Goal: Task Accomplishment & Management: Complete application form

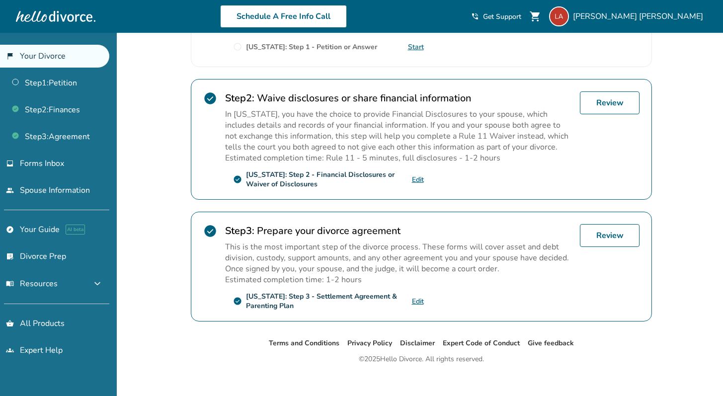
scroll to position [275, 0]
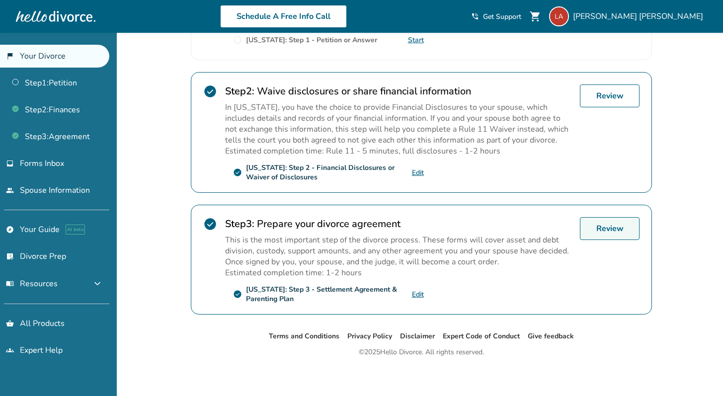
click at [612, 223] on link "Review" at bounding box center [610, 228] width 60 height 23
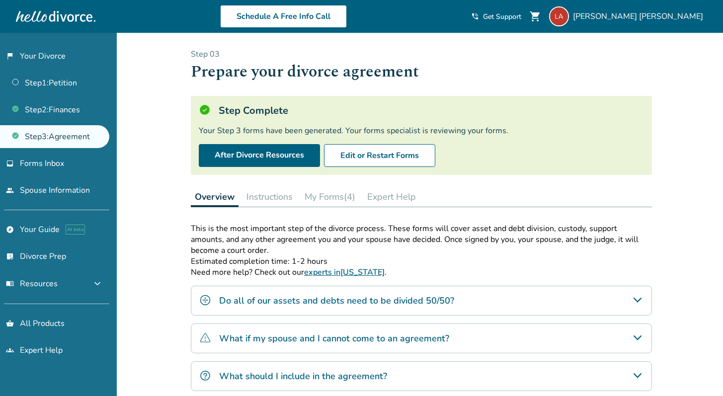
click at [492, 138] on div "Step Complete Your Step 3 forms have been generated. Your forms specialist is r…" at bounding box center [421, 135] width 461 height 79
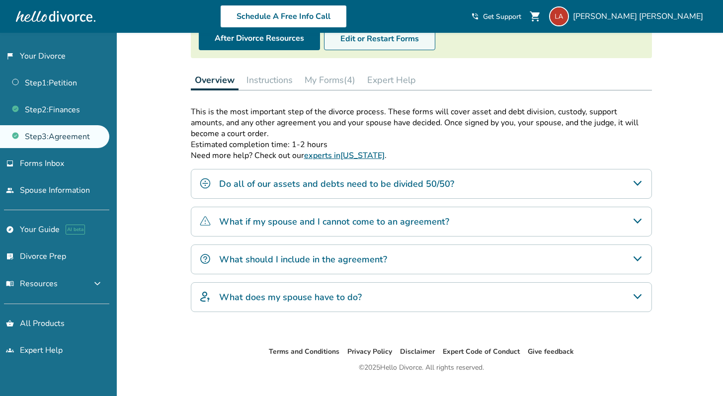
scroll to position [118, 0]
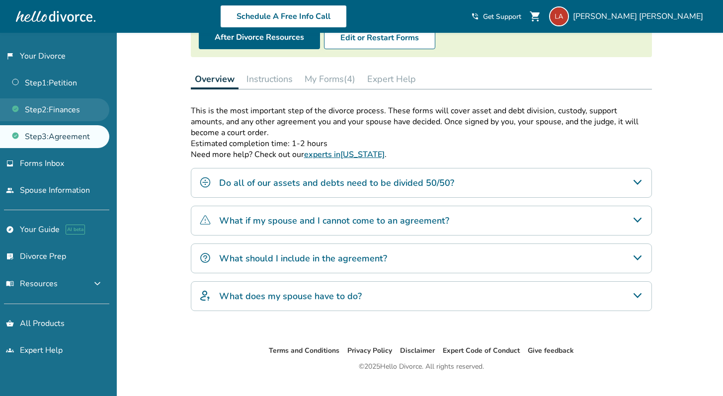
click at [58, 108] on link "Step 2 : Finances" at bounding box center [54, 109] width 109 height 23
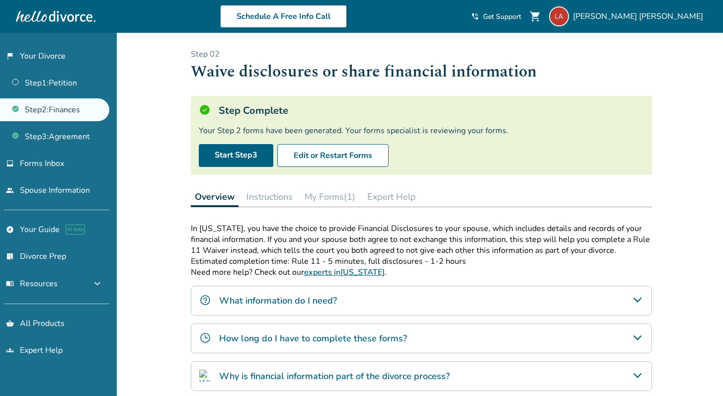
click at [327, 196] on button "My Forms (1)" at bounding box center [330, 197] width 59 height 20
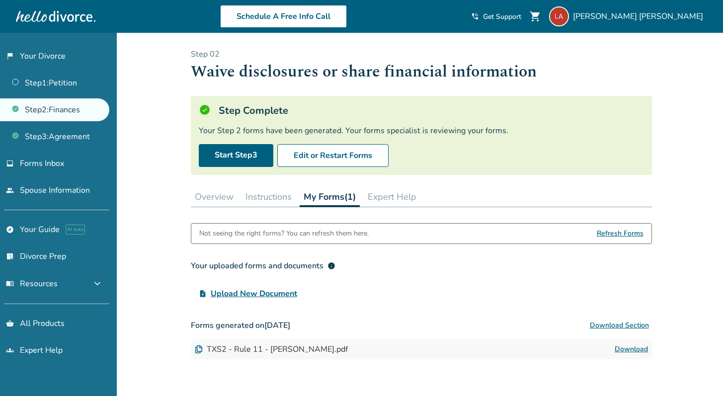
click at [381, 195] on button "Expert Help" at bounding box center [392, 197] width 57 height 20
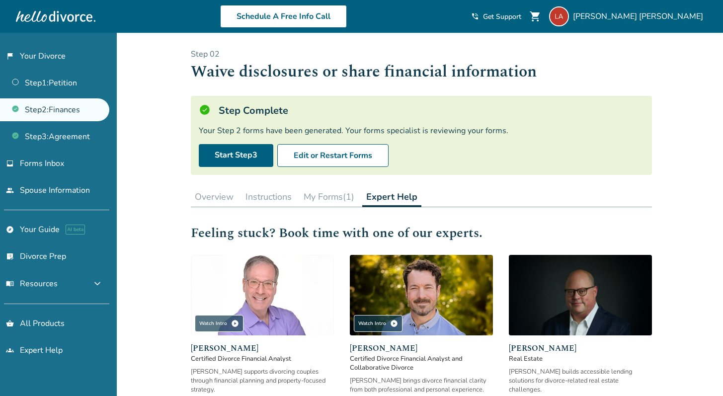
click at [329, 194] on button "My Forms (1)" at bounding box center [329, 197] width 59 height 20
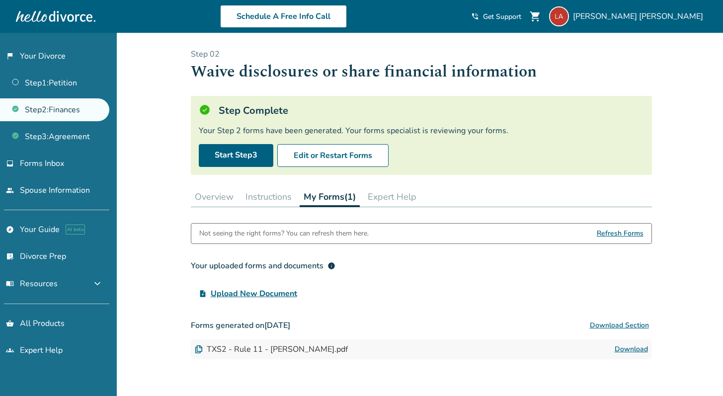
click at [271, 200] on button "Instructions" at bounding box center [268, 197] width 54 height 20
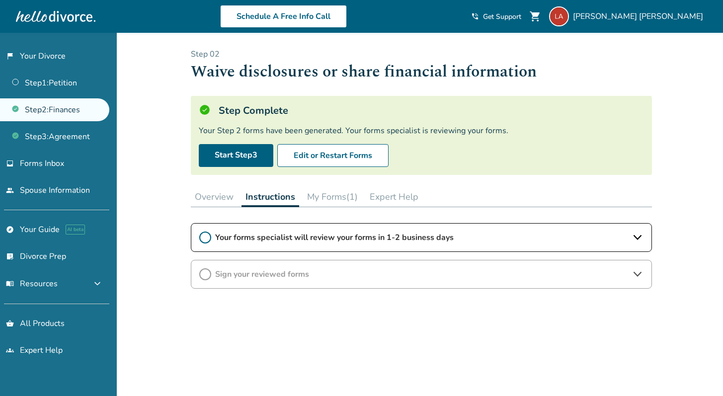
click at [206, 239] on icon at bounding box center [205, 238] width 12 height 12
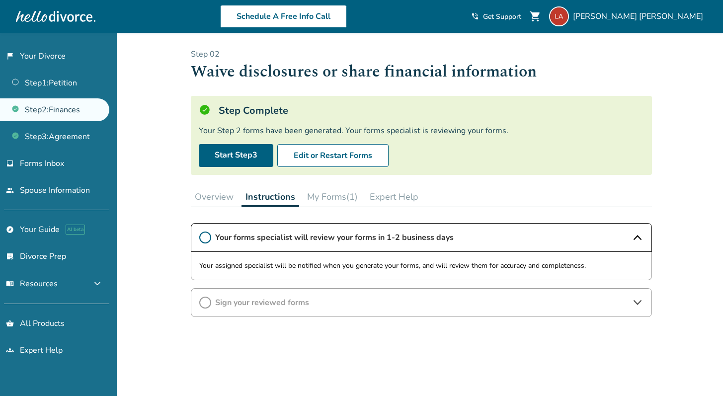
click at [304, 306] on span "Sign your reviewed forms" at bounding box center [421, 302] width 412 height 11
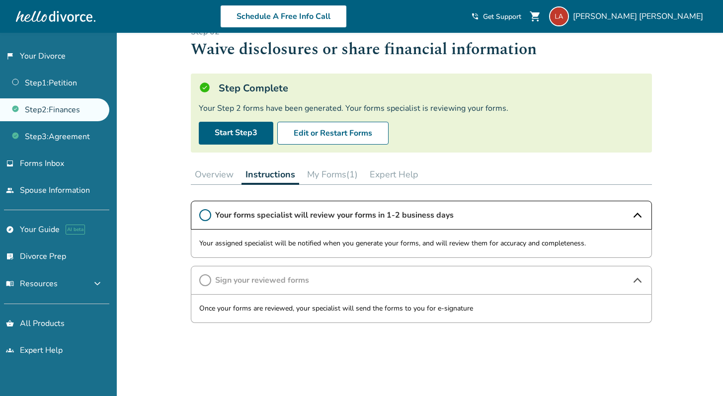
scroll to position [11, 0]
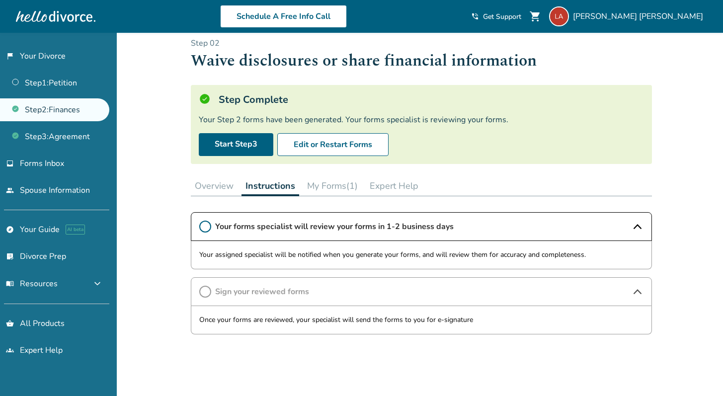
click at [331, 181] on button "My Forms (1)" at bounding box center [332, 186] width 59 height 20
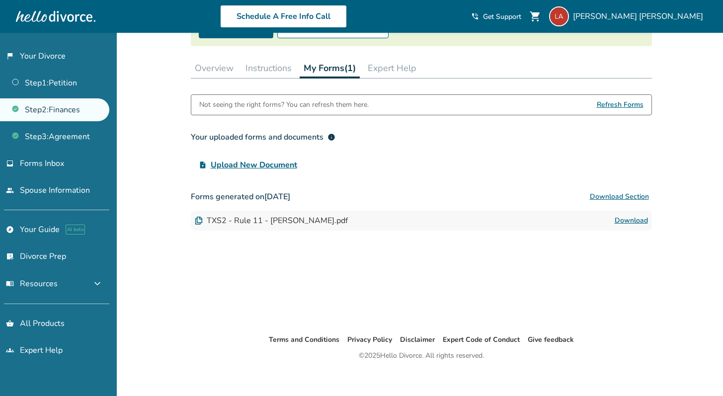
scroll to position [130, 0]
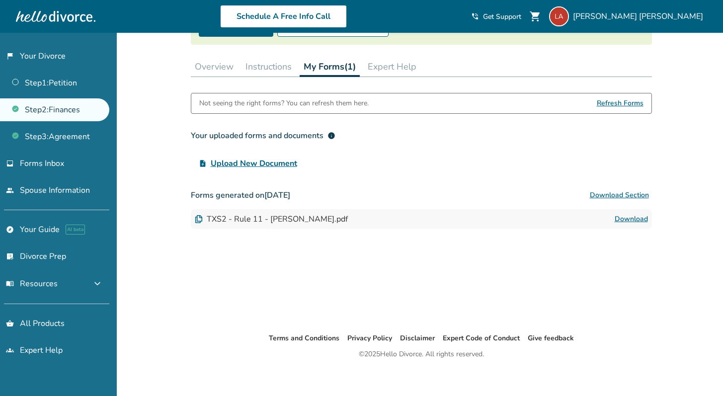
click at [624, 219] on link "Download" at bounding box center [631, 219] width 33 height 12
click at [279, 66] on button "Instructions" at bounding box center [268, 67] width 54 height 20
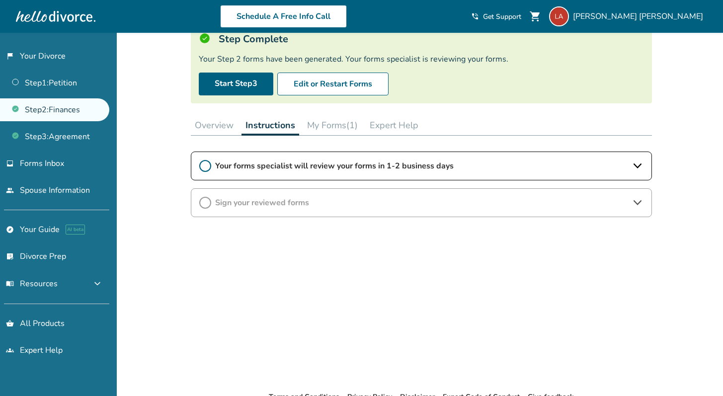
scroll to position [59, 0]
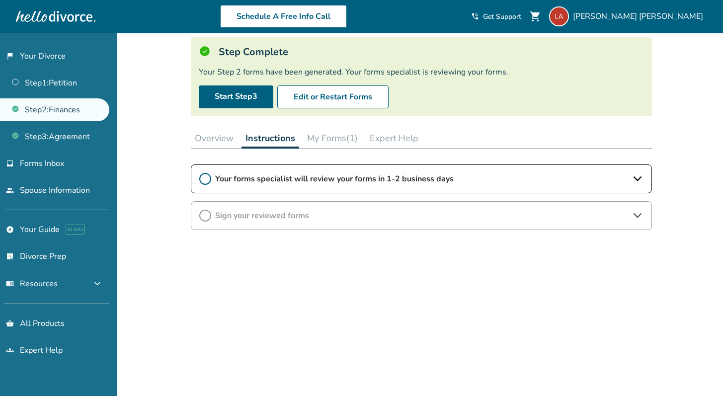
click at [296, 178] on span "Your forms specialist will review your forms in 1-2 business days" at bounding box center [421, 178] width 412 height 11
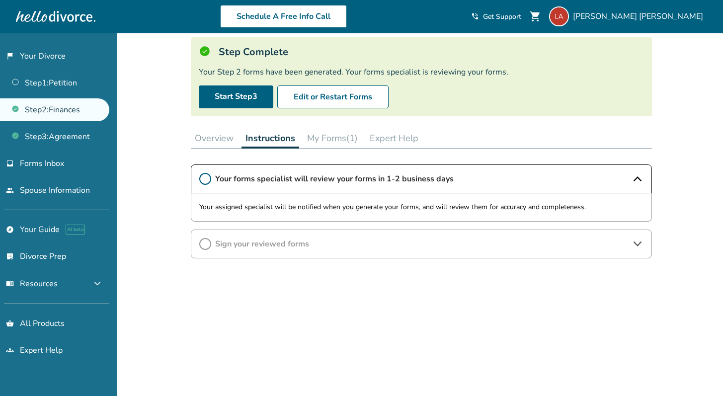
click at [323, 141] on button "My Forms (1)" at bounding box center [332, 138] width 59 height 20
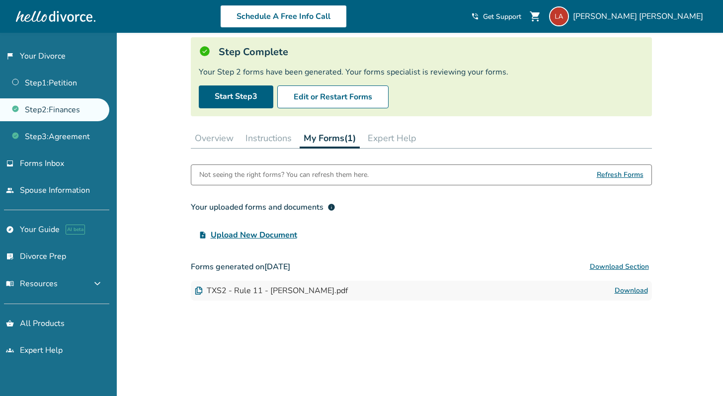
click at [276, 141] on button "Instructions" at bounding box center [268, 138] width 54 height 20
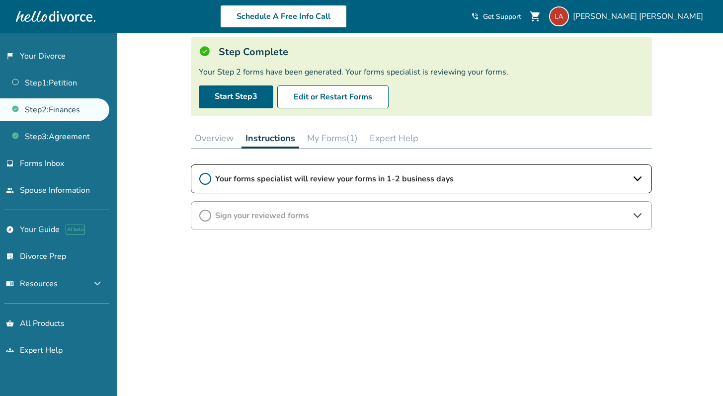
click at [228, 142] on button "Overview" at bounding box center [214, 138] width 47 height 20
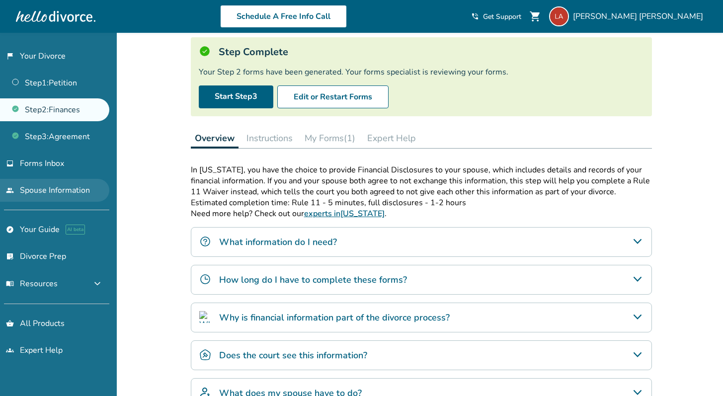
click at [58, 189] on link "people Spouse Information" at bounding box center [54, 190] width 109 height 23
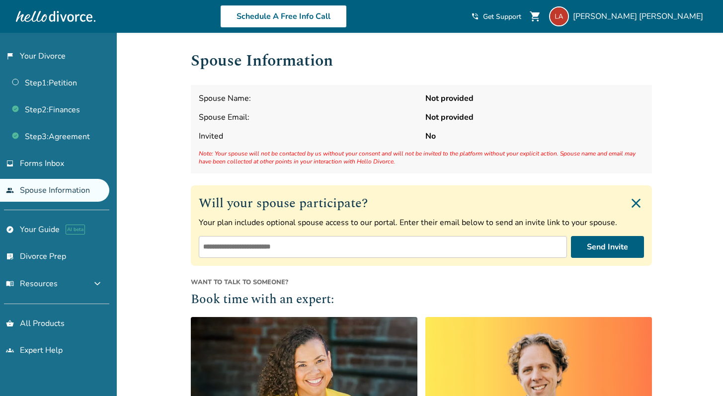
click at [270, 246] on input "email" at bounding box center [383, 247] width 368 height 22
type input "**********"
click at [604, 247] on button "Send Invite" at bounding box center [607, 247] width 73 height 22
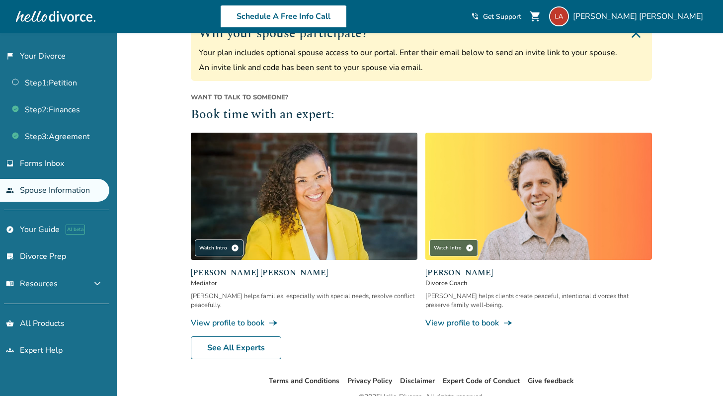
scroll to position [216, 0]
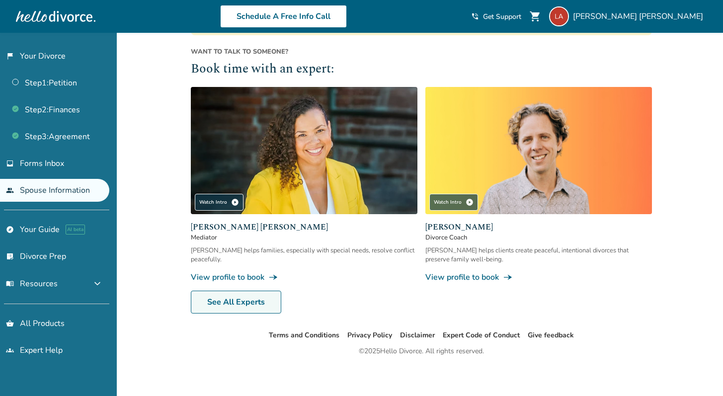
click at [216, 306] on link "See All Experts" at bounding box center [236, 302] width 90 height 23
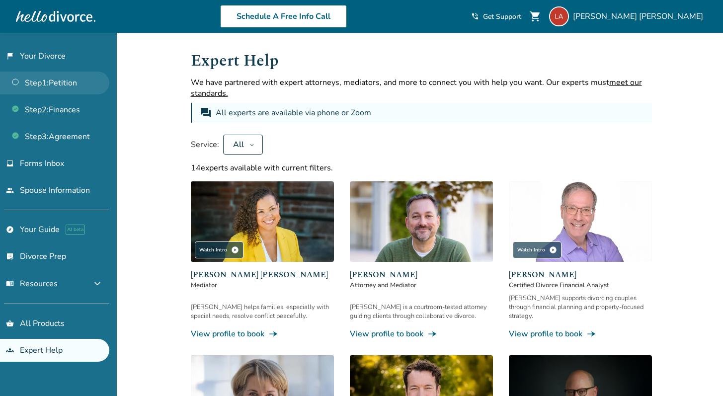
click at [45, 81] on link "Step 1 : Petition" at bounding box center [54, 83] width 109 height 23
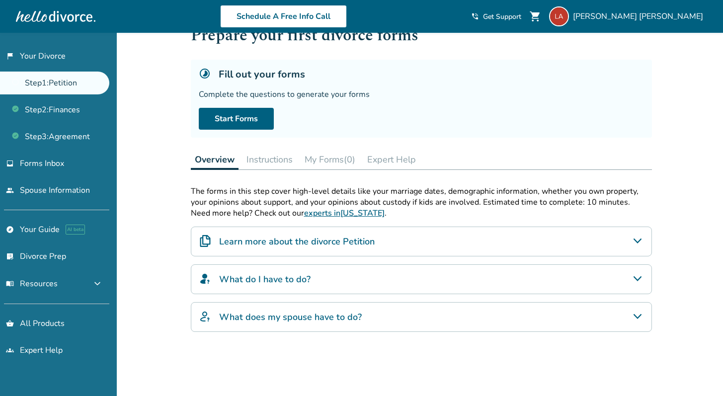
scroll to position [44, 0]
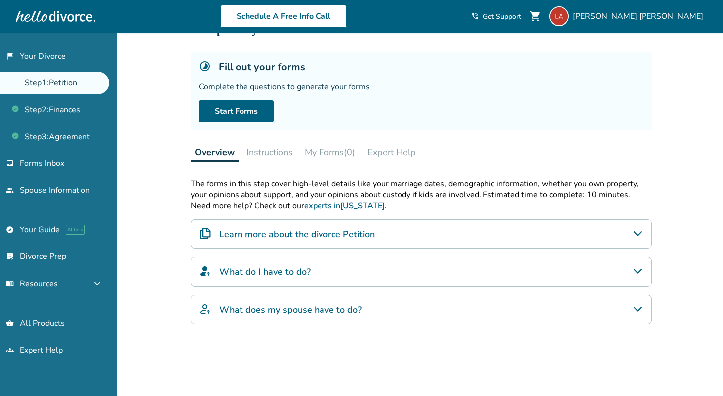
click at [374, 231] on div "Learn more about the divorce Petition" at bounding box center [421, 234] width 461 height 30
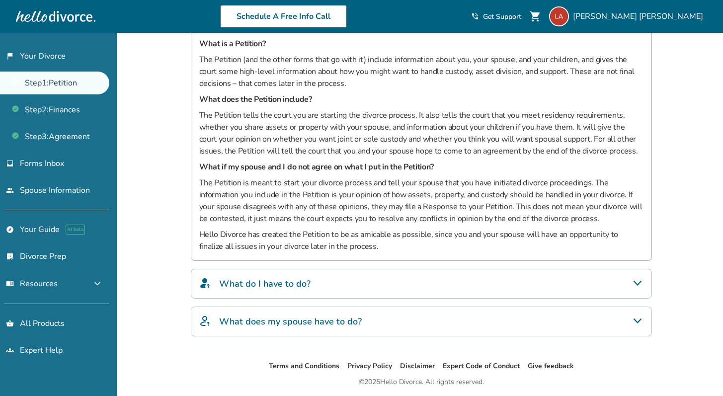
scroll to position [263, 0]
click at [325, 279] on div "What do I have to do?" at bounding box center [421, 283] width 461 height 30
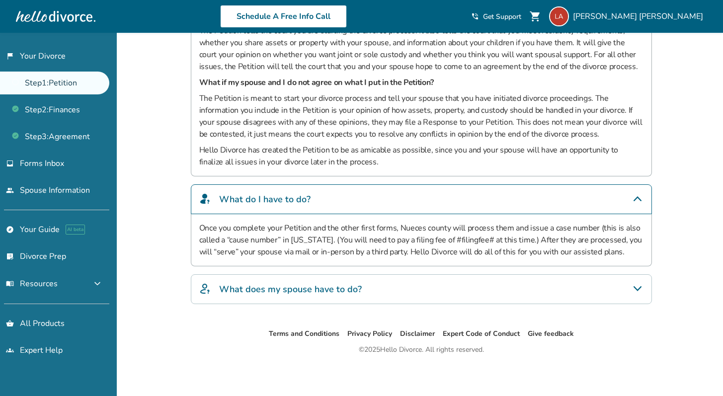
scroll to position [348, 0]
click at [320, 282] on h4 "What does my spouse have to do?" at bounding box center [290, 288] width 143 height 13
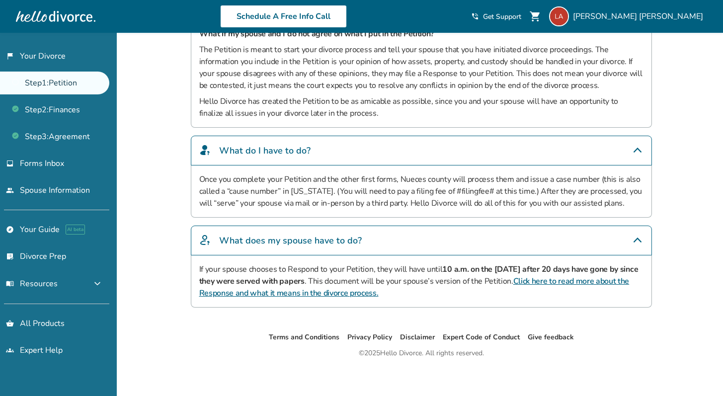
scroll to position [398, 0]
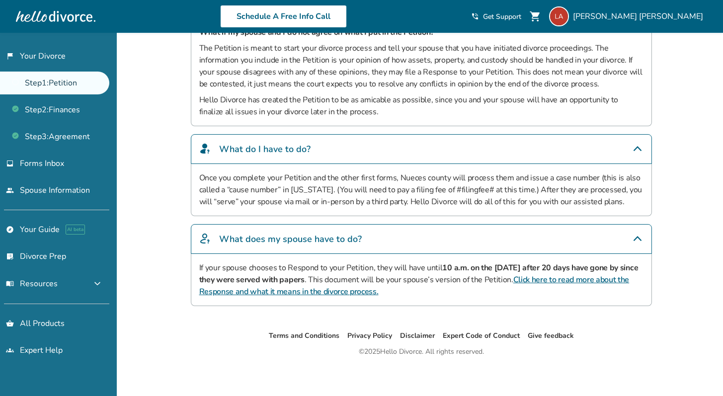
click at [336, 292] on link "Click here to read more about the Response and what it means in the divorce pro…" at bounding box center [414, 285] width 430 height 23
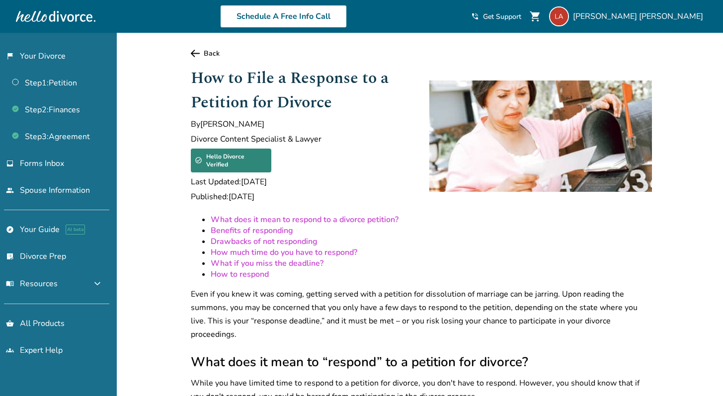
click at [266, 258] on link "What if you miss the deadline?" at bounding box center [267, 263] width 113 height 11
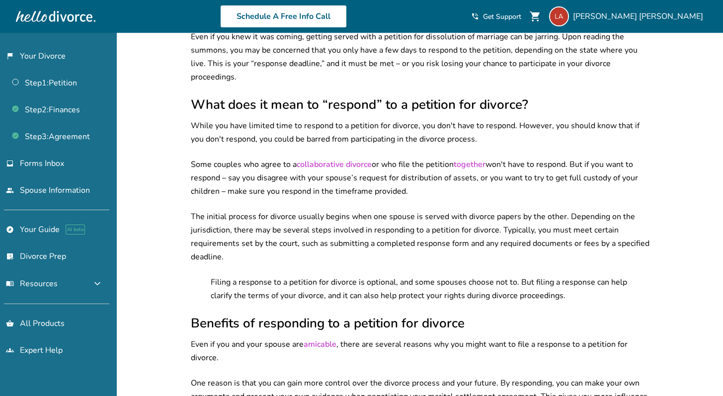
scroll to position [228, 0]
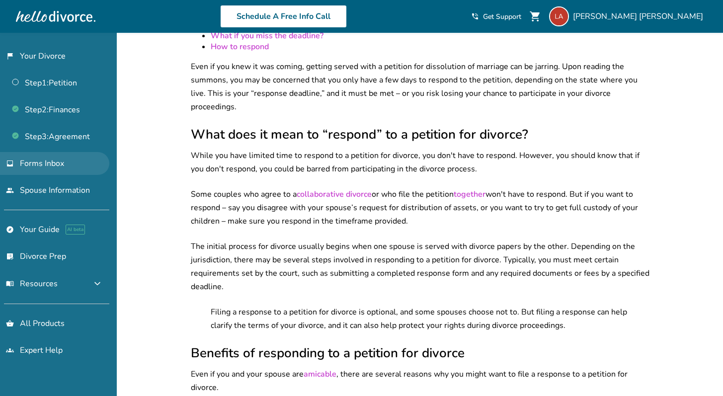
click at [42, 166] on span "Forms Inbox" at bounding box center [42, 163] width 44 height 11
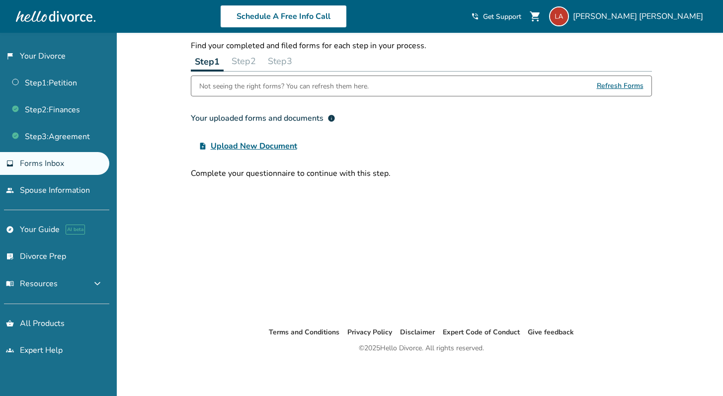
click at [260, 146] on span "Upload New Document" at bounding box center [254, 146] width 86 height 12
click at [0, 0] on input "upload_file Upload New Document" at bounding box center [0, 0] width 0 height 0
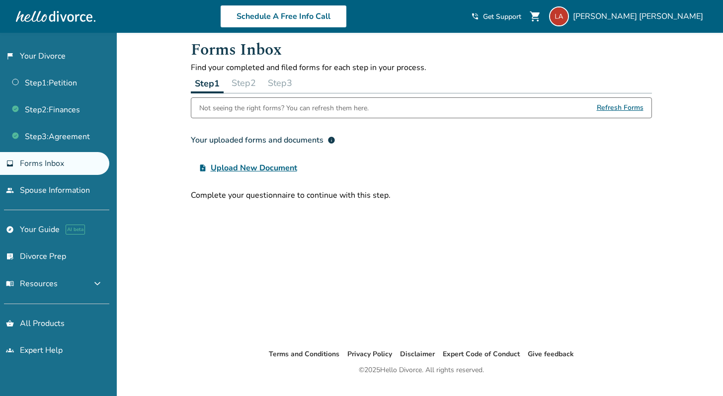
scroll to position [0, 0]
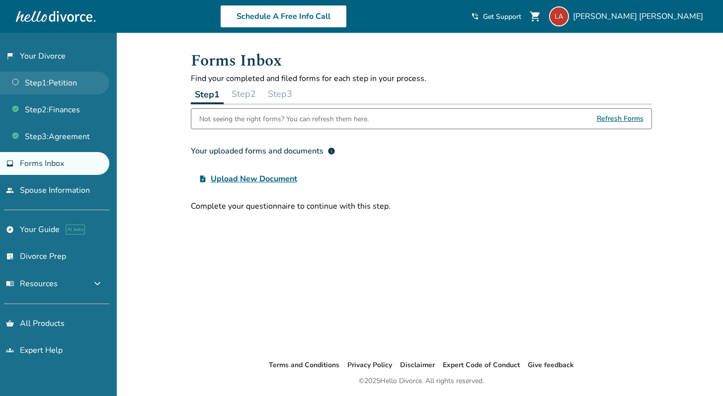
click at [80, 80] on link "Step 1 : Petition" at bounding box center [54, 83] width 109 height 23
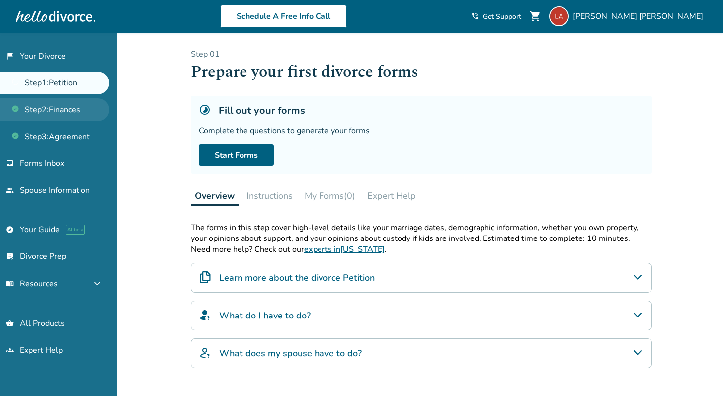
click at [74, 116] on link "Step 2 : Finances" at bounding box center [54, 109] width 109 height 23
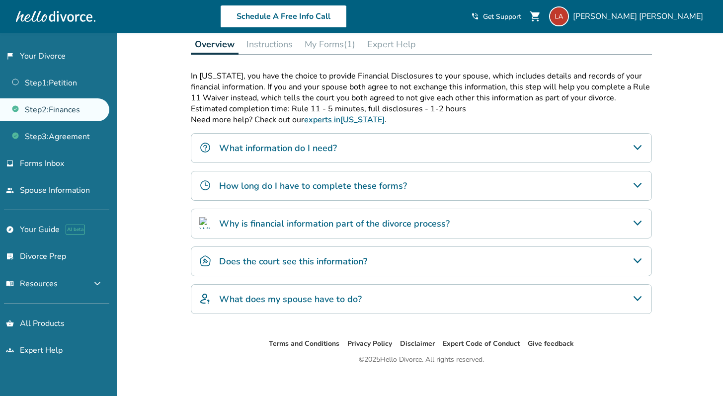
scroll to position [162, 0]
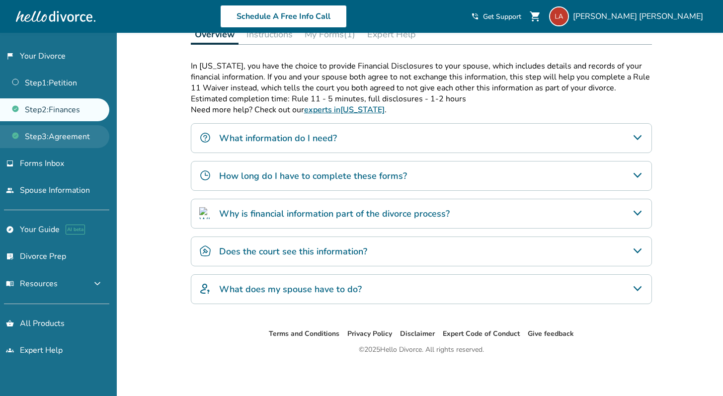
click at [91, 141] on link "Step 3 : Agreement" at bounding box center [54, 136] width 109 height 23
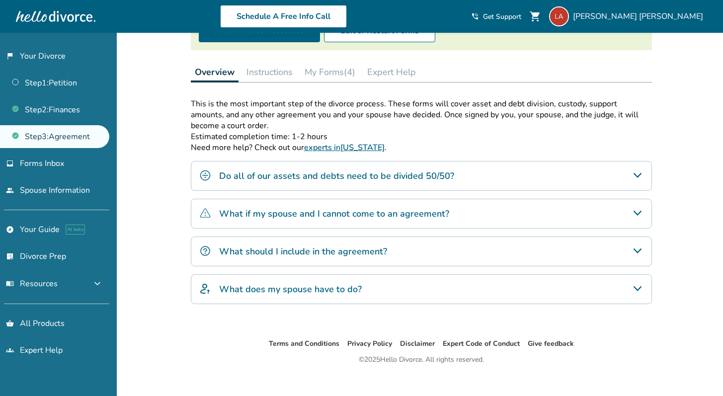
scroll to position [136, 0]
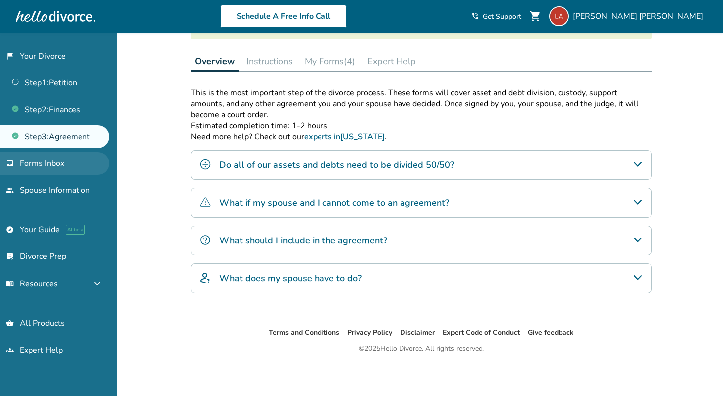
click at [65, 167] on link "inbox Forms Inbox" at bounding box center [54, 163] width 109 height 23
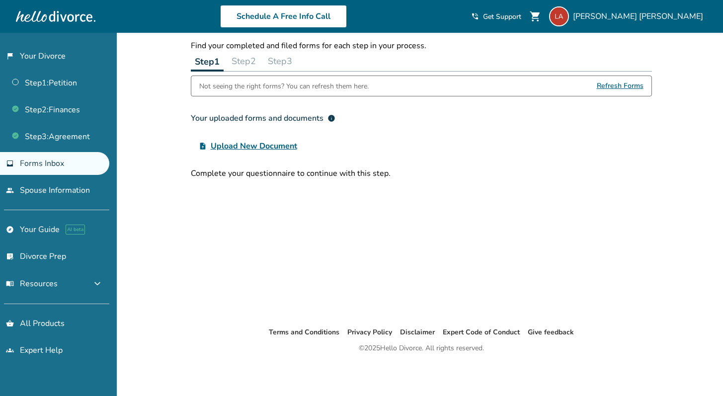
scroll to position [33, 0]
click at [52, 194] on link "people Spouse Information" at bounding box center [54, 190] width 109 height 23
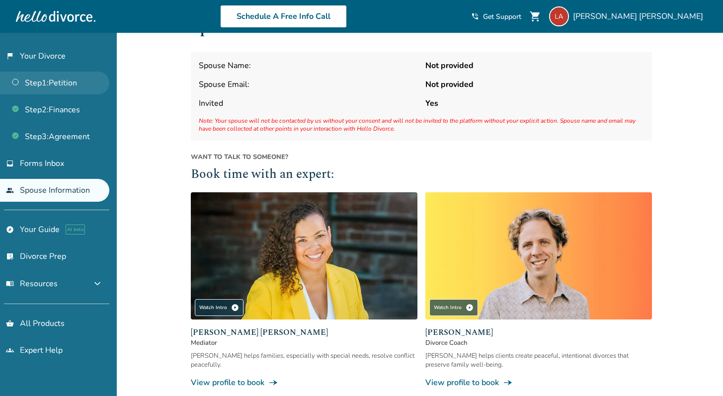
click at [74, 82] on link "Step 1 : Petition" at bounding box center [54, 83] width 109 height 23
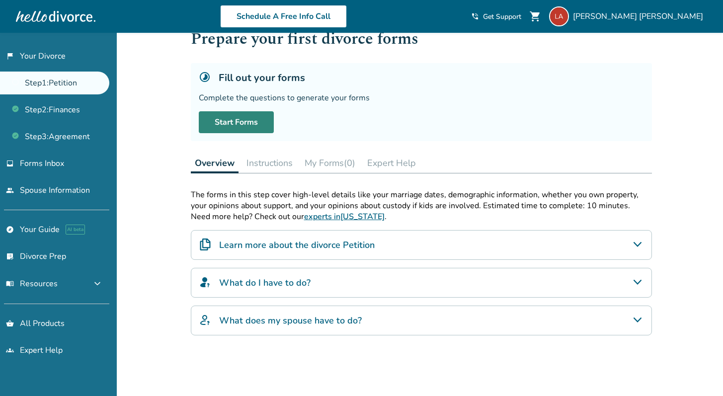
click at [249, 132] on link "Start Forms" at bounding box center [236, 122] width 75 height 22
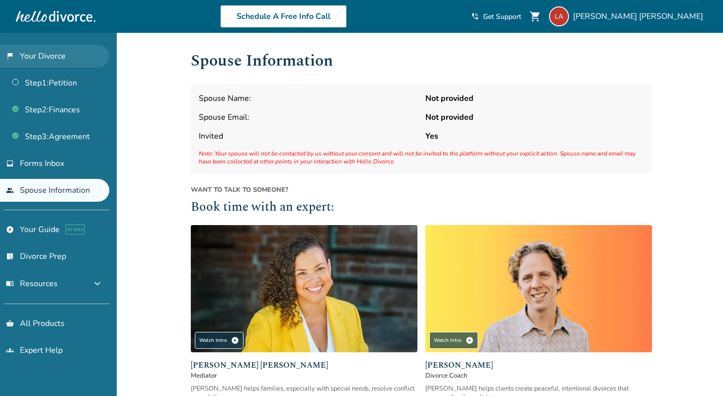
click at [59, 58] on link "flag_2 Your Divorce" at bounding box center [54, 56] width 109 height 23
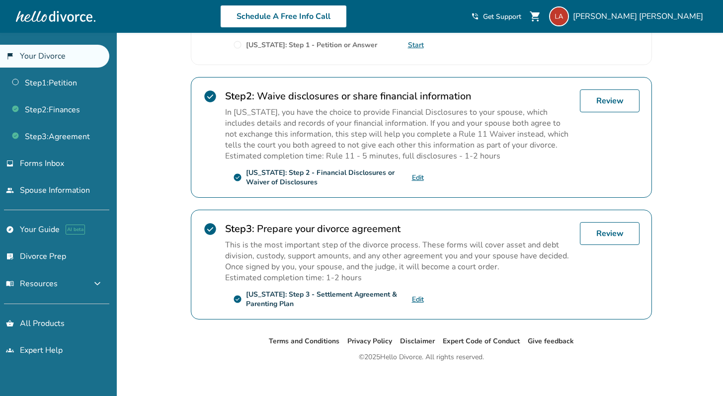
scroll to position [275, 0]
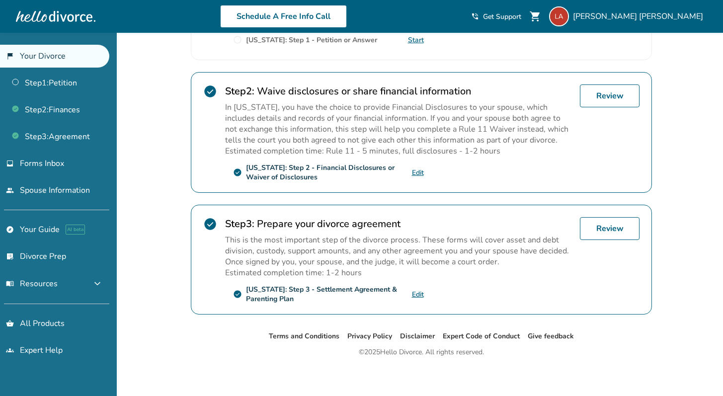
click at [420, 170] on link "Edit" at bounding box center [418, 172] width 12 height 9
click at [607, 228] on link "Review" at bounding box center [610, 228] width 60 height 23
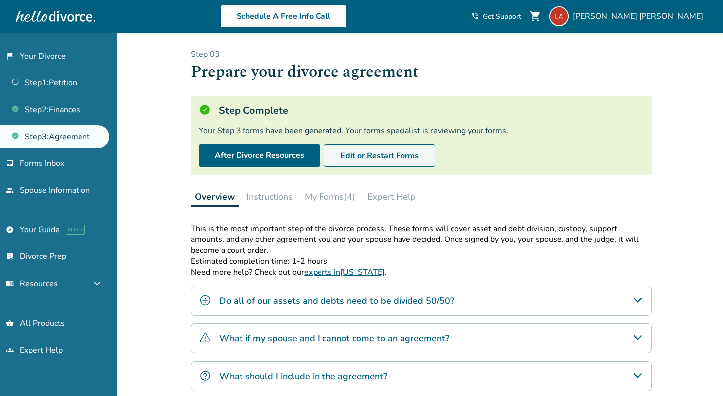
click at [369, 158] on button "Edit or Restart Forms" at bounding box center [379, 155] width 111 height 23
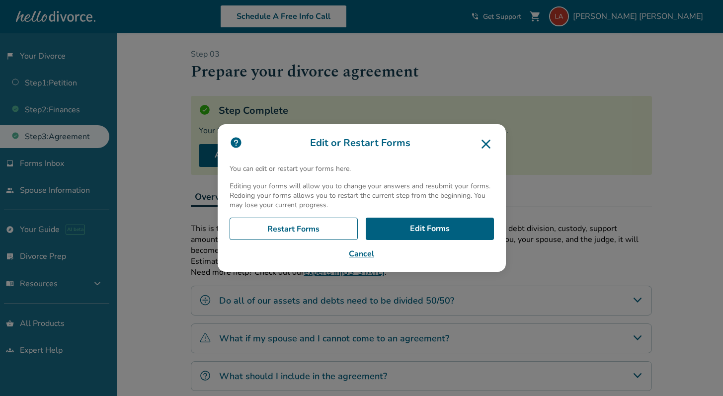
click at [490, 144] on icon at bounding box center [486, 144] width 16 height 16
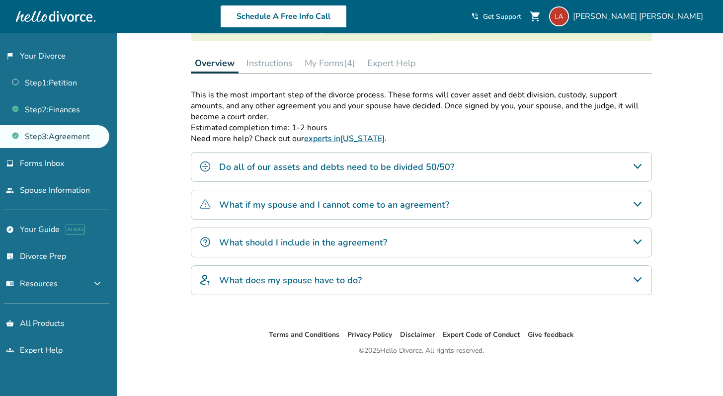
scroll to position [136, 0]
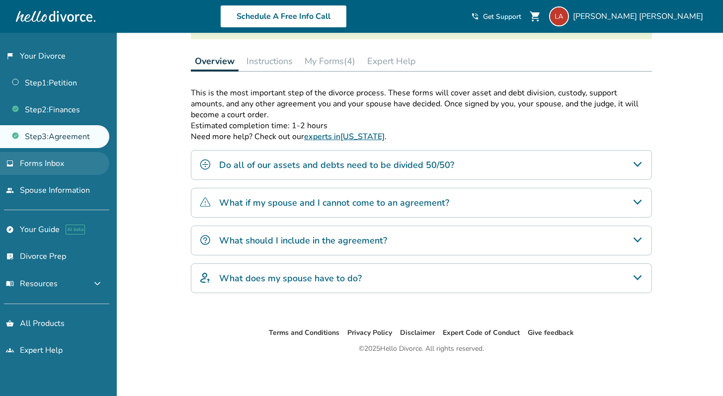
click at [59, 163] on span "Forms Inbox" at bounding box center [42, 163] width 44 height 11
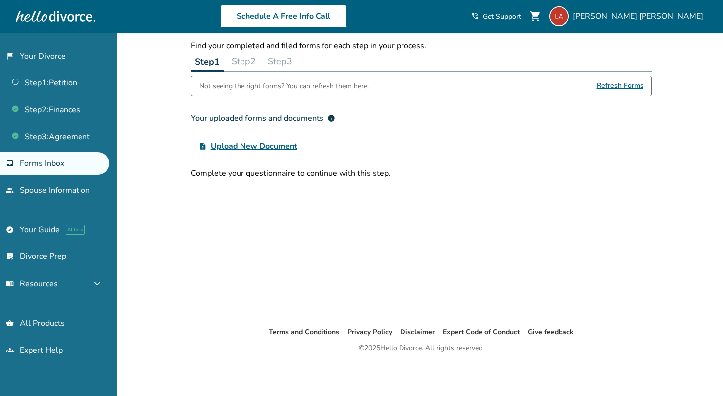
scroll to position [33, 0]
click at [625, 88] on span "Refresh Forms" at bounding box center [620, 86] width 47 height 20
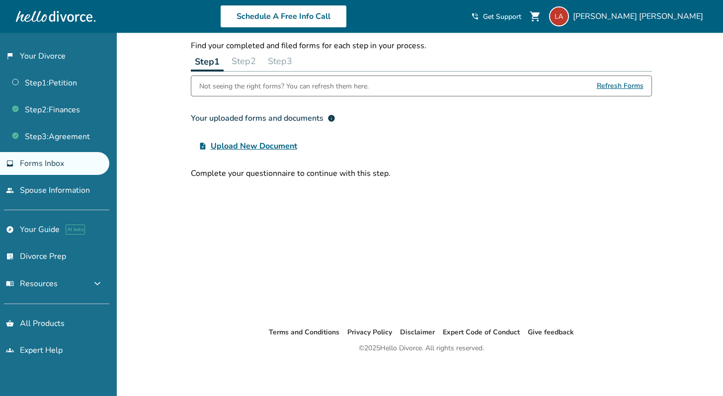
click at [605, 85] on span "Refresh Forms" at bounding box center [620, 86] width 47 height 20
click at [44, 64] on link "flag_2 Your Divorce" at bounding box center [54, 56] width 109 height 23
